Goal: Browse casually

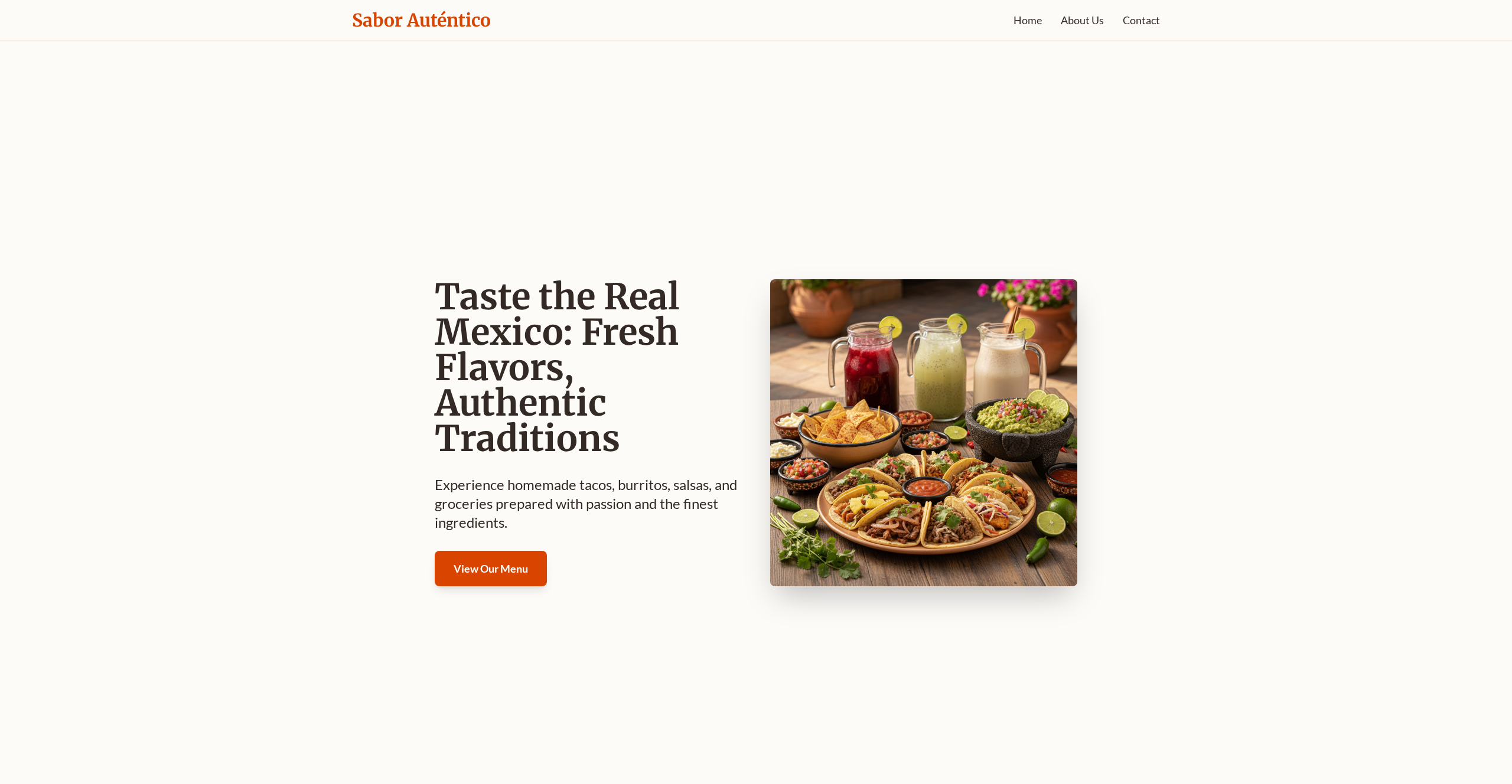
click at [709, 400] on h1 "Taste the Real Mexico: Fresh Flavors, Authentic Traditions" at bounding box center [588, 368] width 307 height 177
